Goal: Transaction & Acquisition: Download file/media

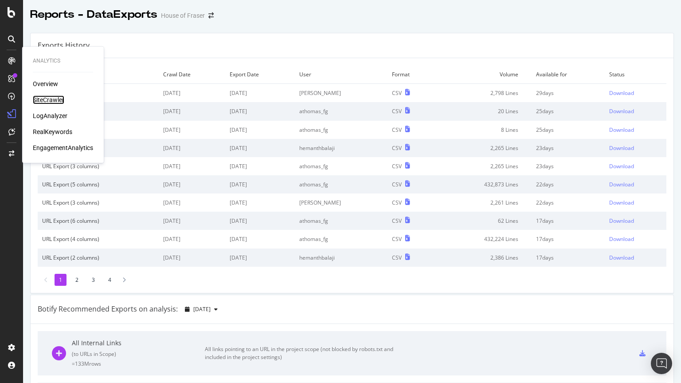
click at [43, 100] on div "SiteCrawler" at bounding box center [48, 99] width 31 height 9
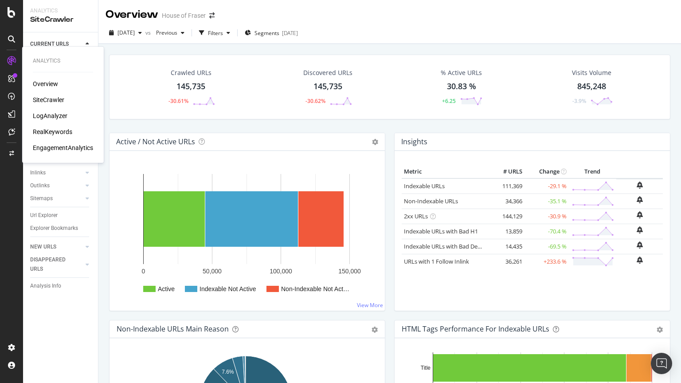
click at [38, 100] on div "SiteCrawler" at bounding box center [48, 99] width 31 height 9
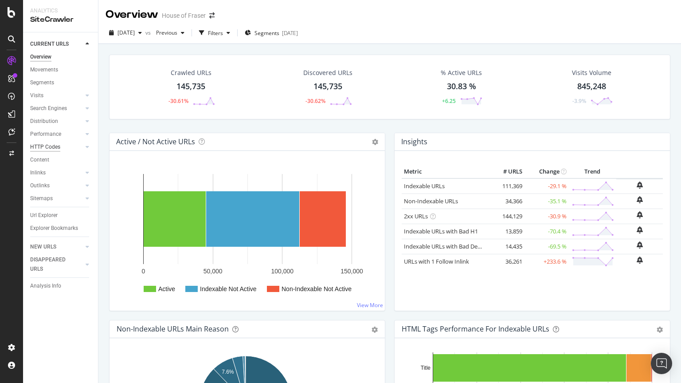
click at [43, 147] on div "HTTP Codes" at bounding box center [45, 146] width 30 height 9
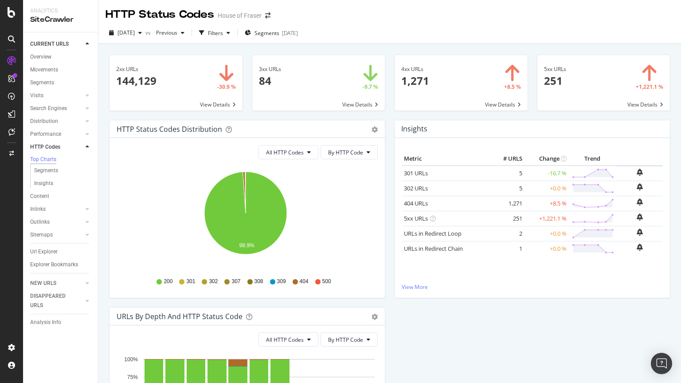
click at [350, 108] on span at bounding box center [318, 82] width 133 height 55
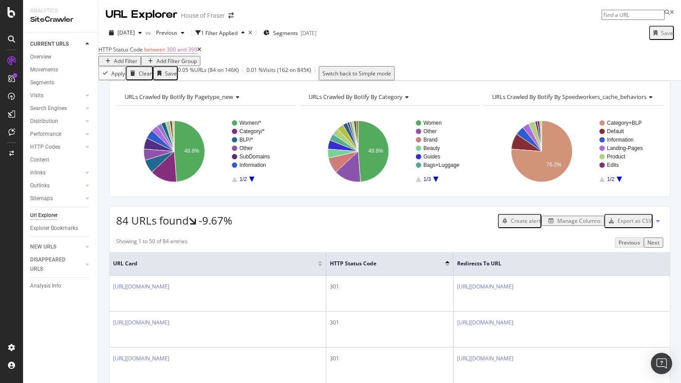
click at [570, 224] on div "Manage Columns" at bounding box center [578, 221] width 43 height 8
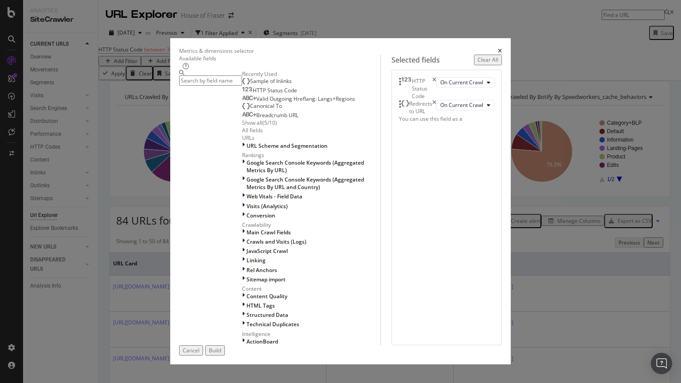
click at [250, 85] on span "Sample of Inlinks" at bounding box center [271, 81] width 42 height 8
click at [221, 354] on div "Build" at bounding box center [215, 350] width 12 height 8
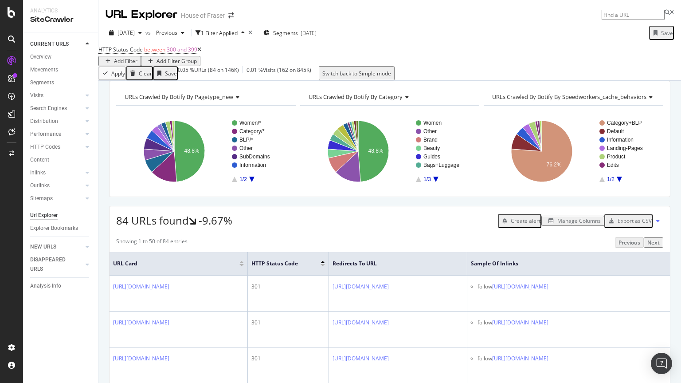
click at [643, 224] on div "Export as CSV" at bounding box center [635, 221] width 34 height 8
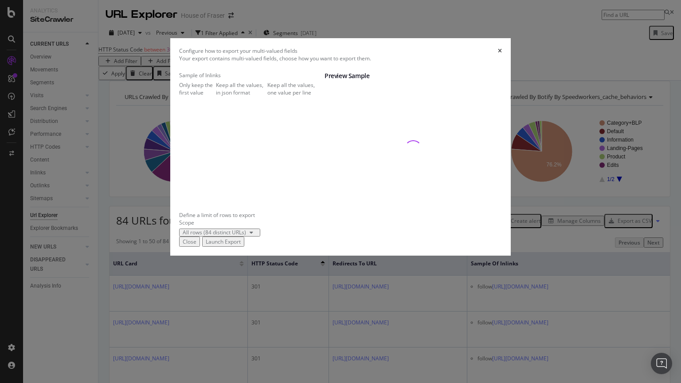
click at [267, 96] on div "Keep all the values, one value per line" at bounding box center [295, 88] width 57 height 15
click at [241, 245] on div "Launch Export" at bounding box center [223, 242] width 35 height 8
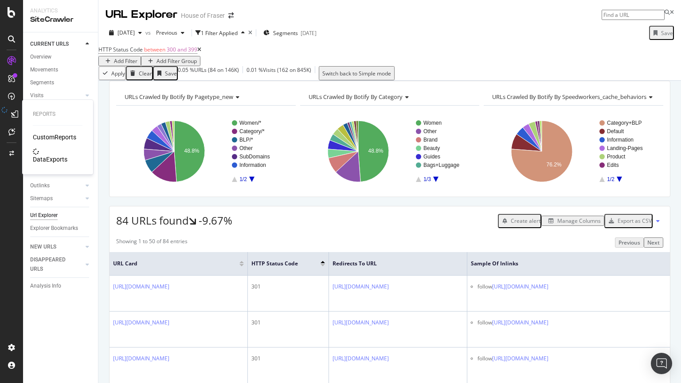
click at [47, 156] on div "DataExports" at bounding box center [50, 159] width 35 height 9
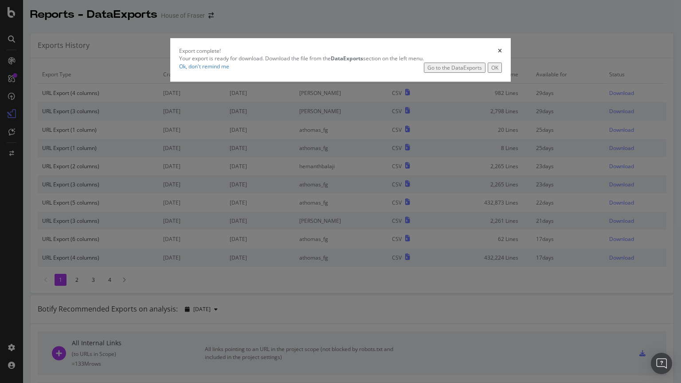
click at [430, 71] on div "Go to the DataExports" at bounding box center [454, 68] width 55 height 8
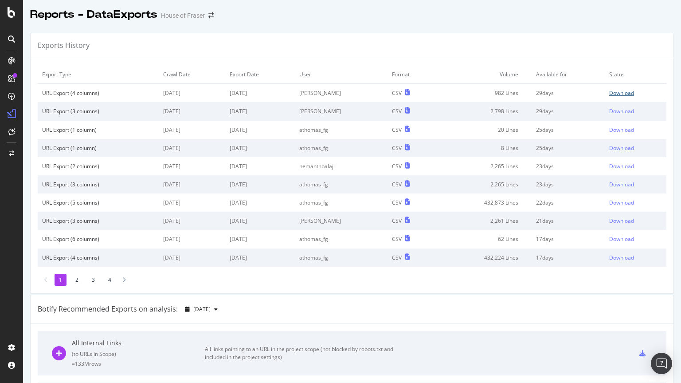
click at [618, 94] on div "Download" at bounding box center [621, 93] width 25 height 8
